Goal: Entertainment & Leisure: Browse casually

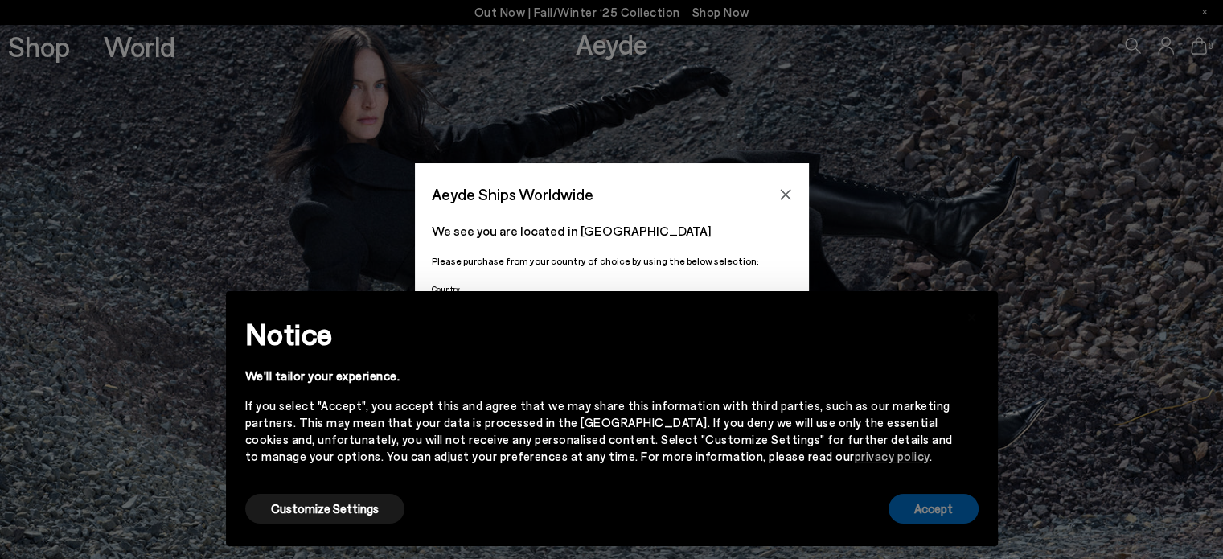
click at [924, 511] on button "Accept" at bounding box center [933, 509] width 90 height 30
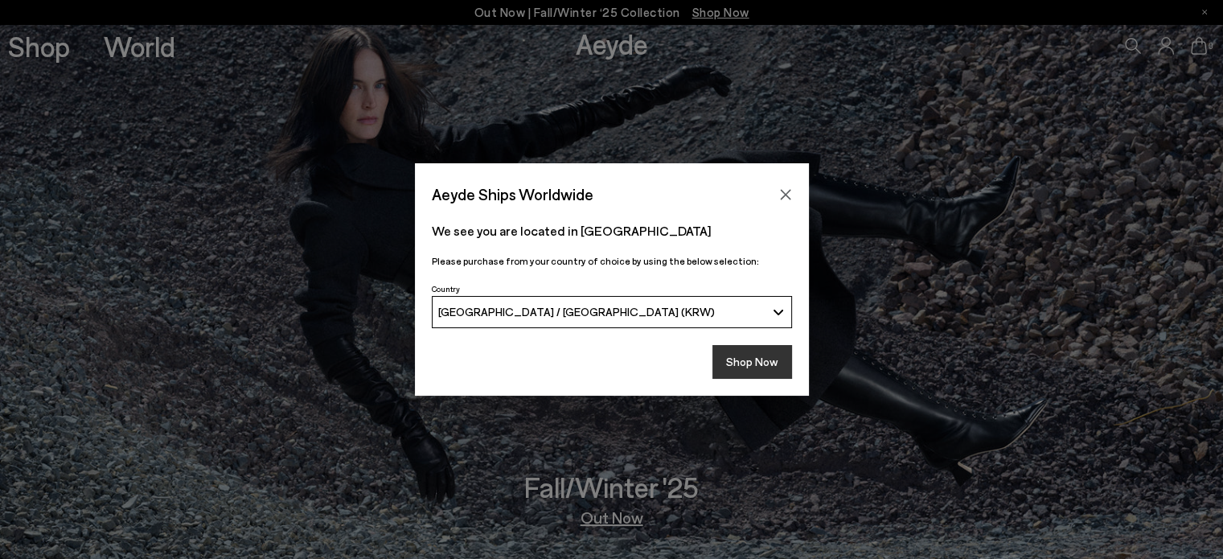
click at [773, 362] on button "Shop Now" at bounding box center [752, 362] width 80 height 34
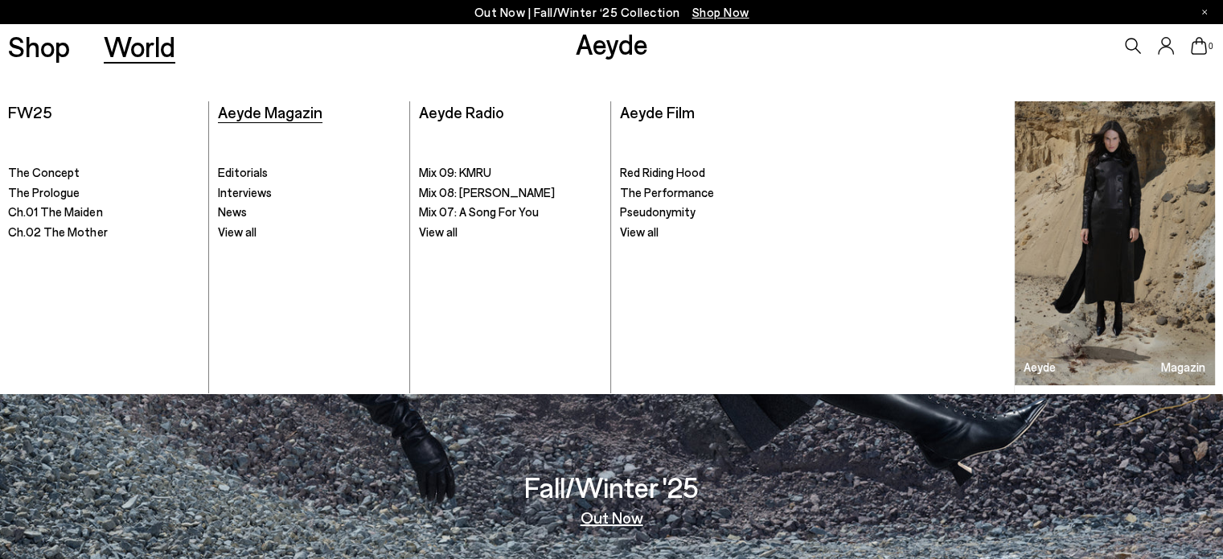
click at [302, 119] on span "Aeyde Magazin" at bounding box center [270, 111] width 105 height 19
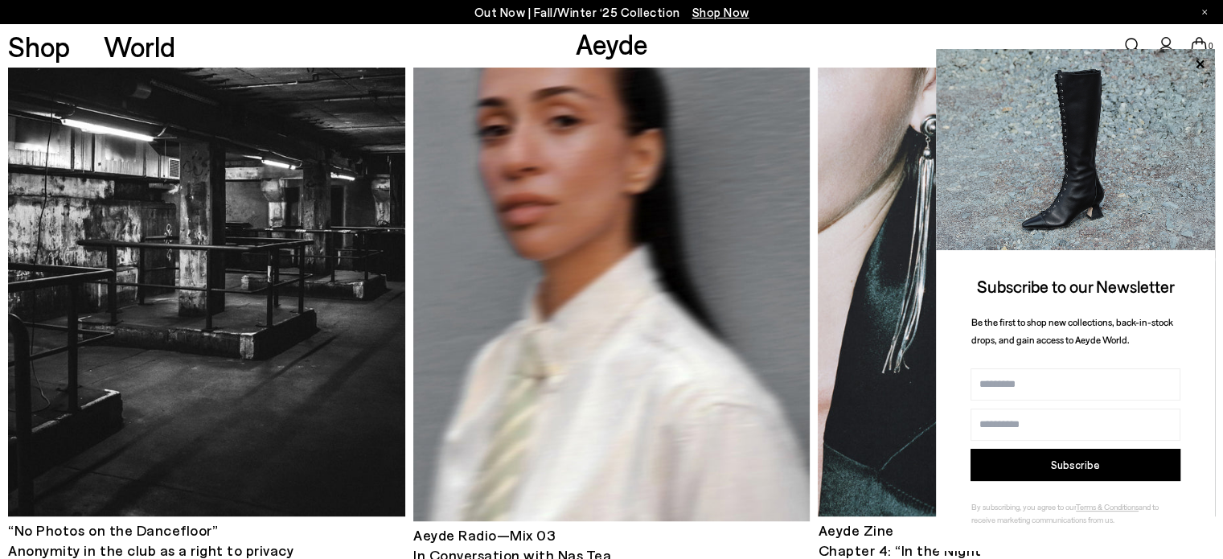
scroll to position [7235, 0]
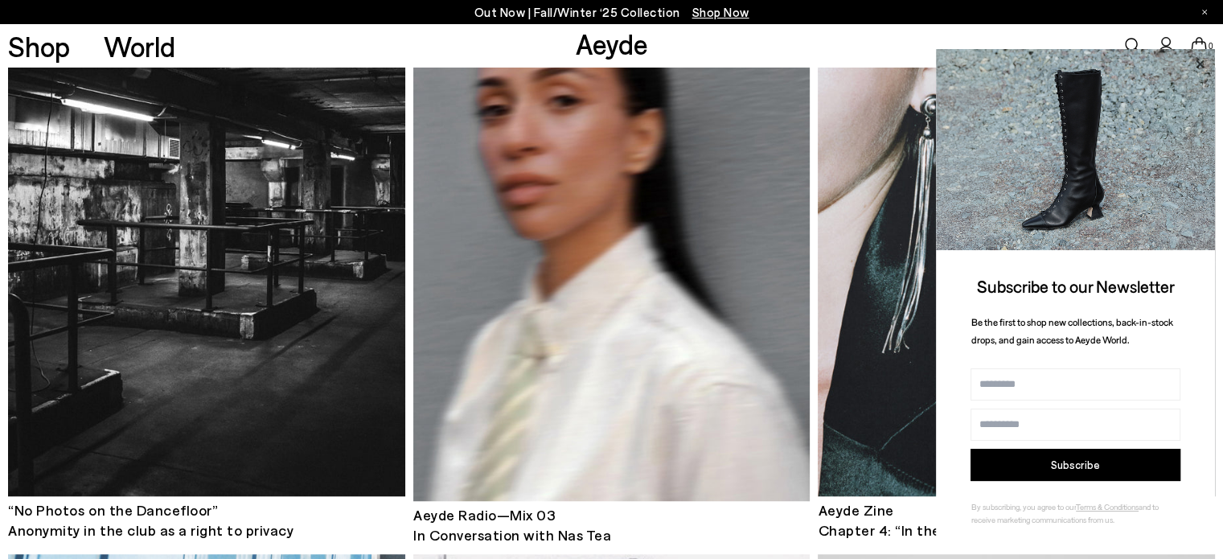
click at [1205, 68] on icon at bounding box center [1199, 64] width 21 height 21
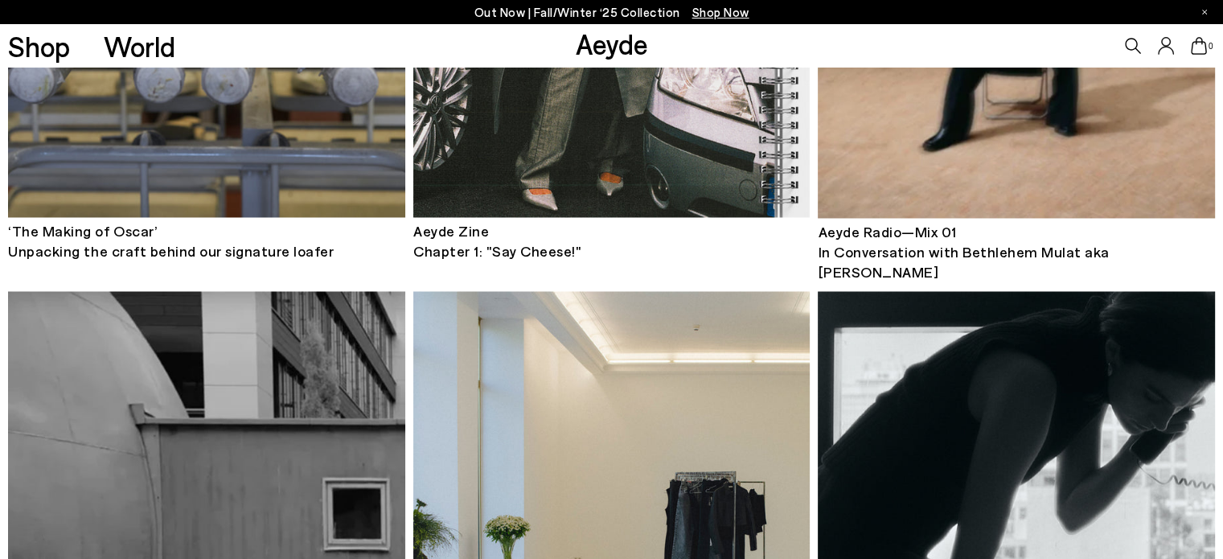
scroll to position [8200, 0]
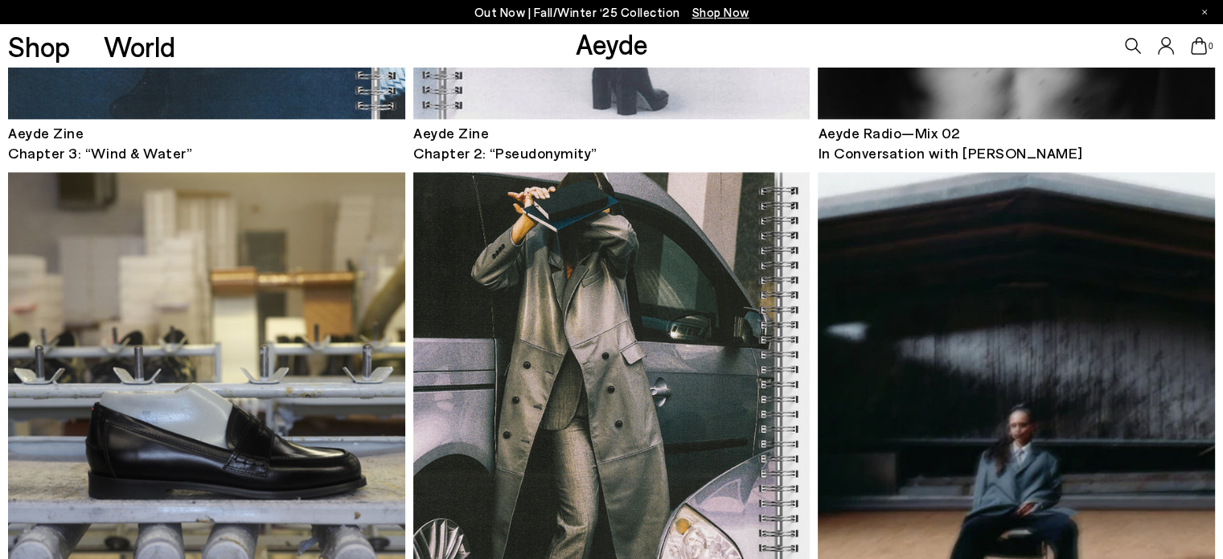
click at [1026, 252] on img at bounding box center [1016, 436] width 396 height 528
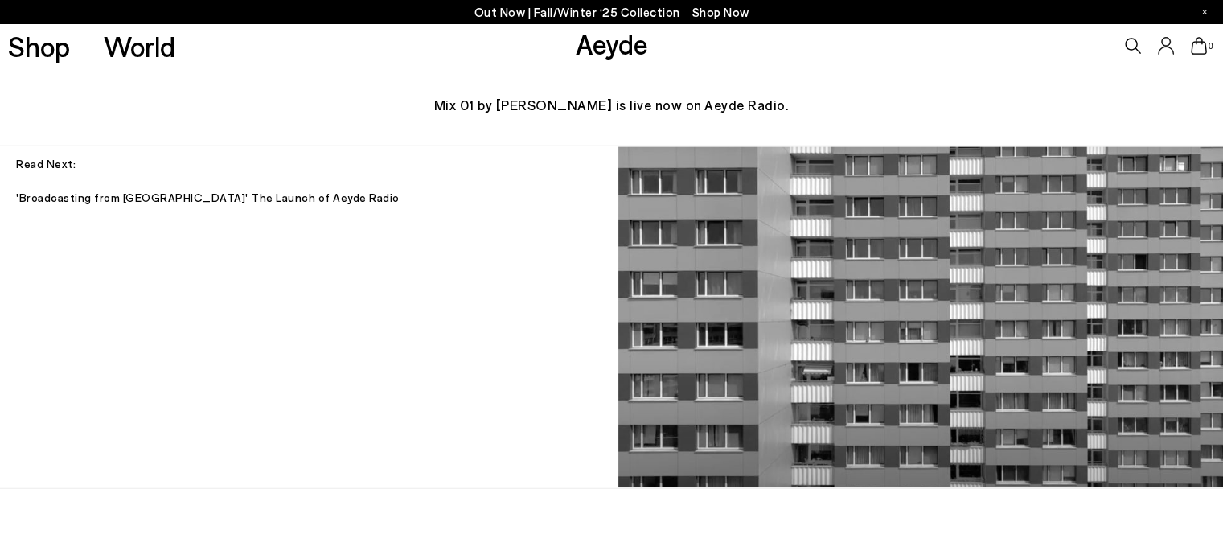
scroll to position [3778, 0]
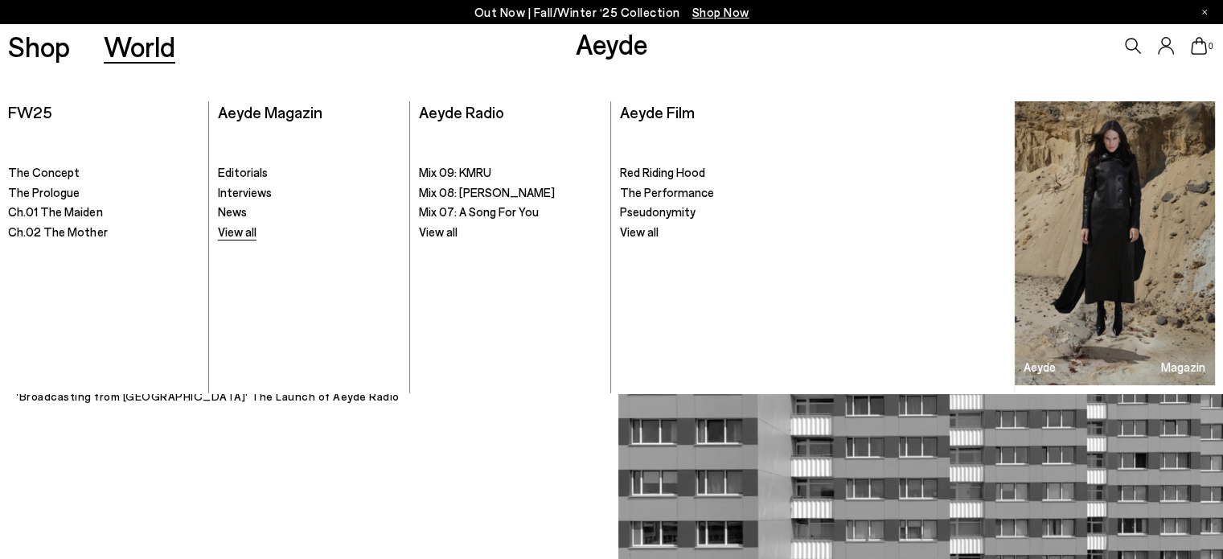
click at [283, 226] on link "View all" at bounding box center [309, 232] width 183 height 16
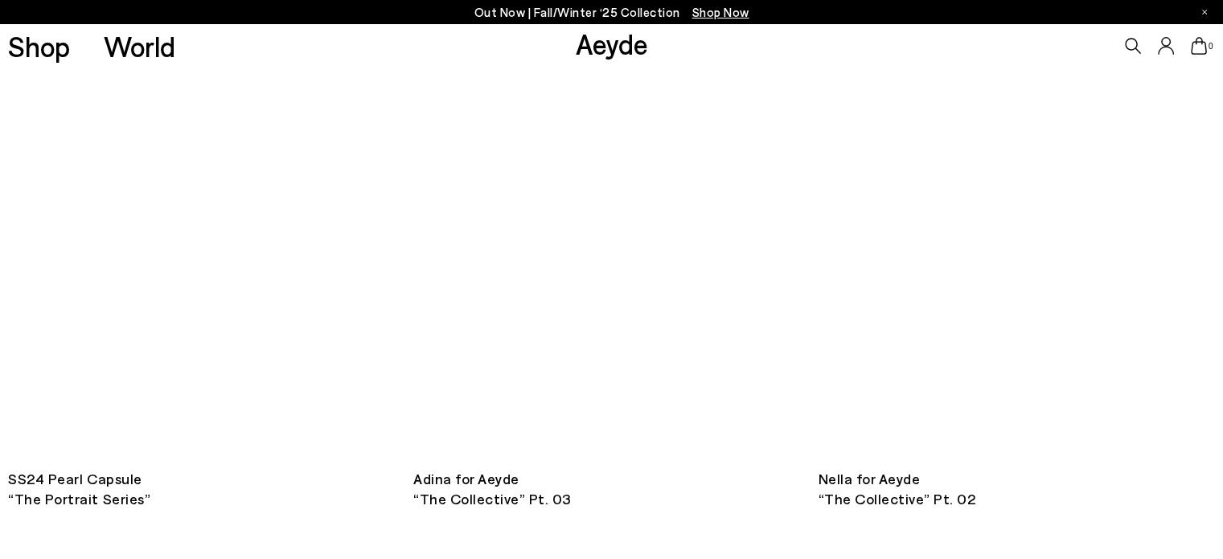
scroll to position [4422, 0]
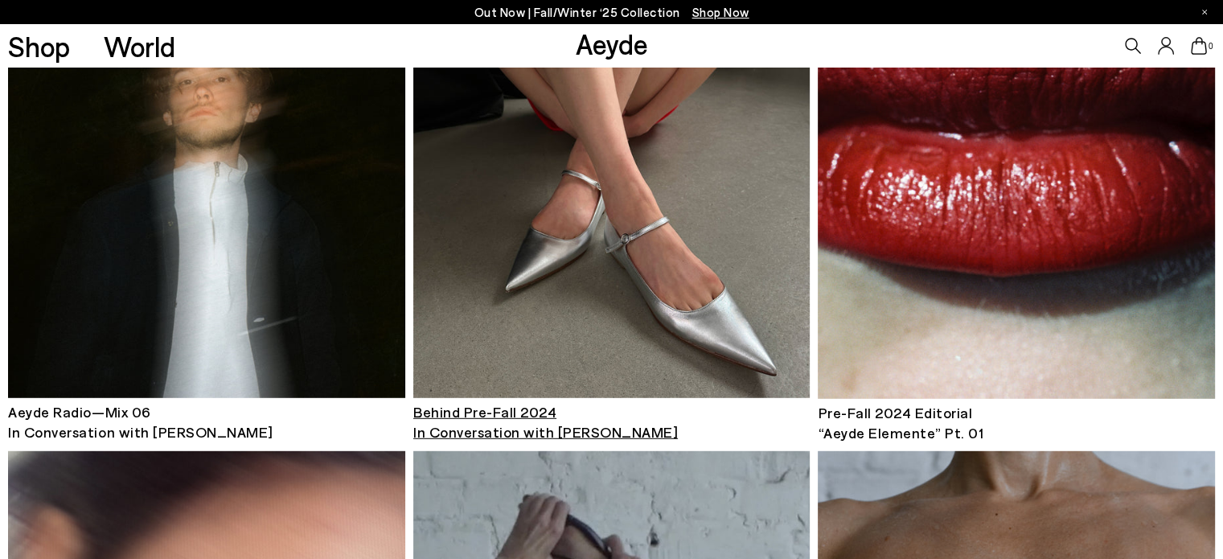
click at [603, 243] on img at bounding box center [611, 133] width 396 height 530
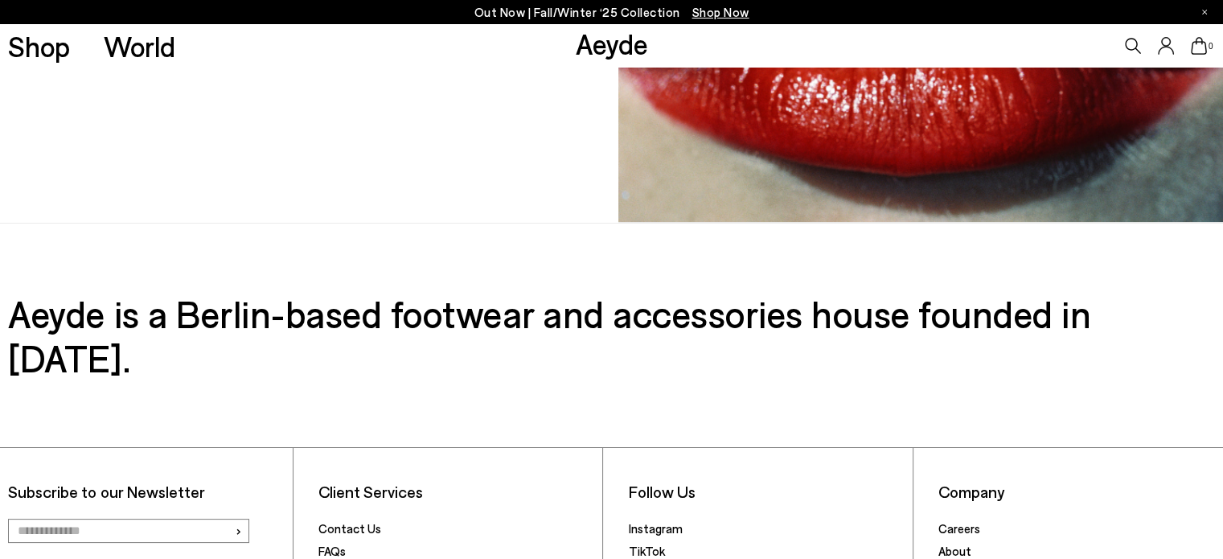
scroll to position [6277, 0]
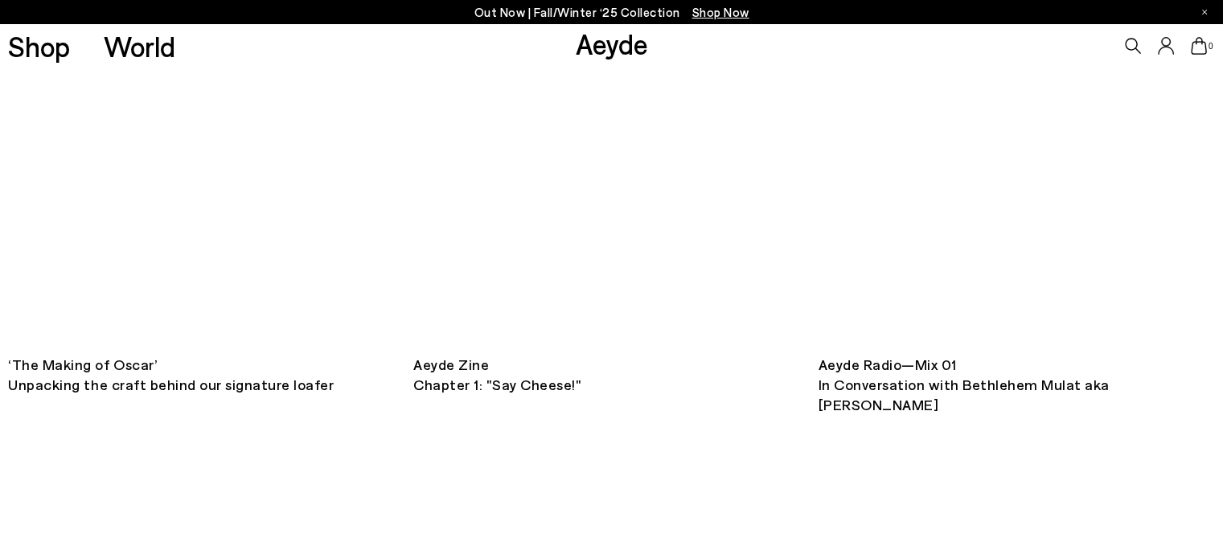
scroll to position [6943, 0]
